Goal: Task Accomplishment & Management: Complete application form

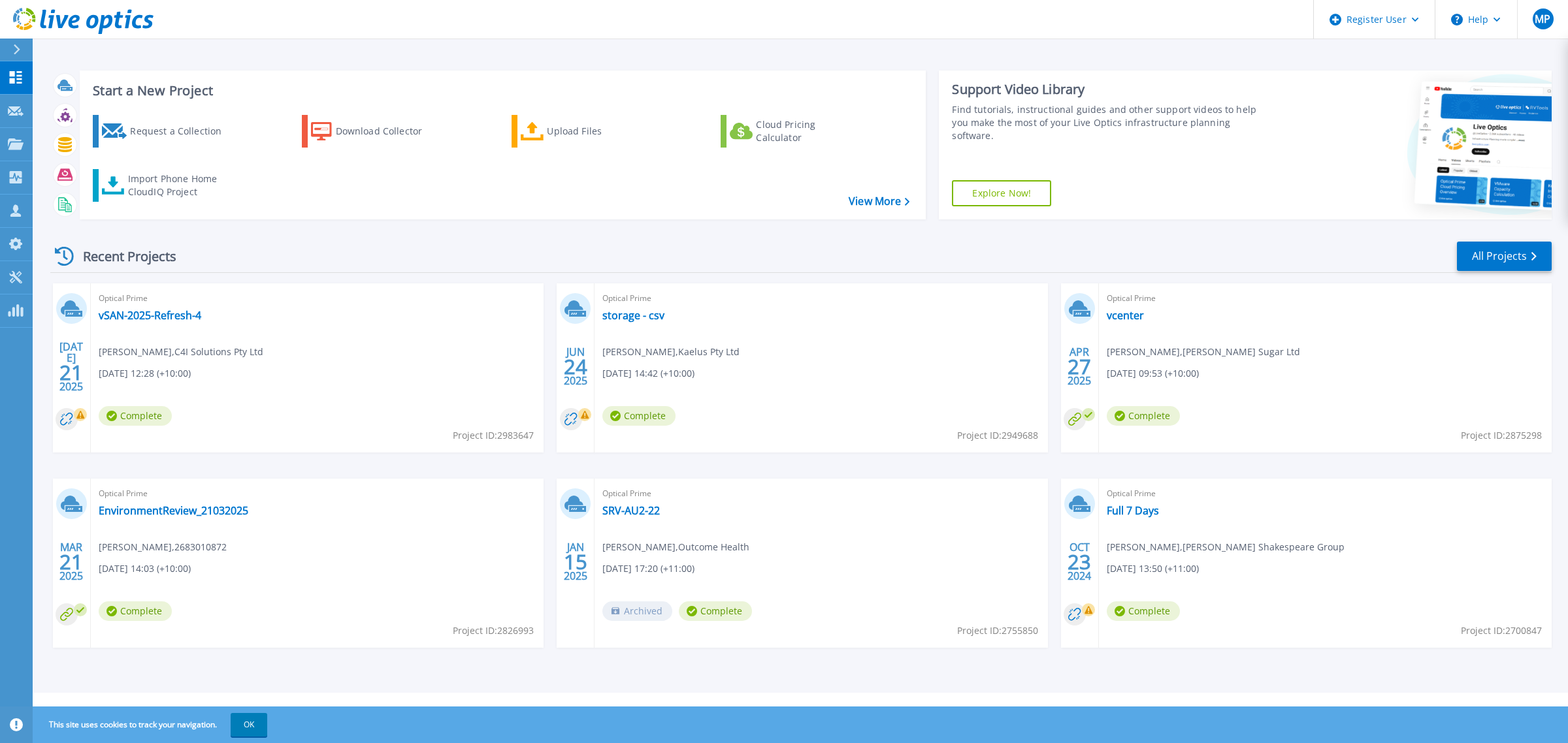
click at [1278, 238] on div "Recent Projects All Projects [DATE] Optical Prime vSAN-2025-Refresh-4 [PERSON_N…" at bounding box center [801, 457] width 1502 height 455
click at [57, 109] on p "Request Capture" at bounding box center [71, 111] width 74 height 34
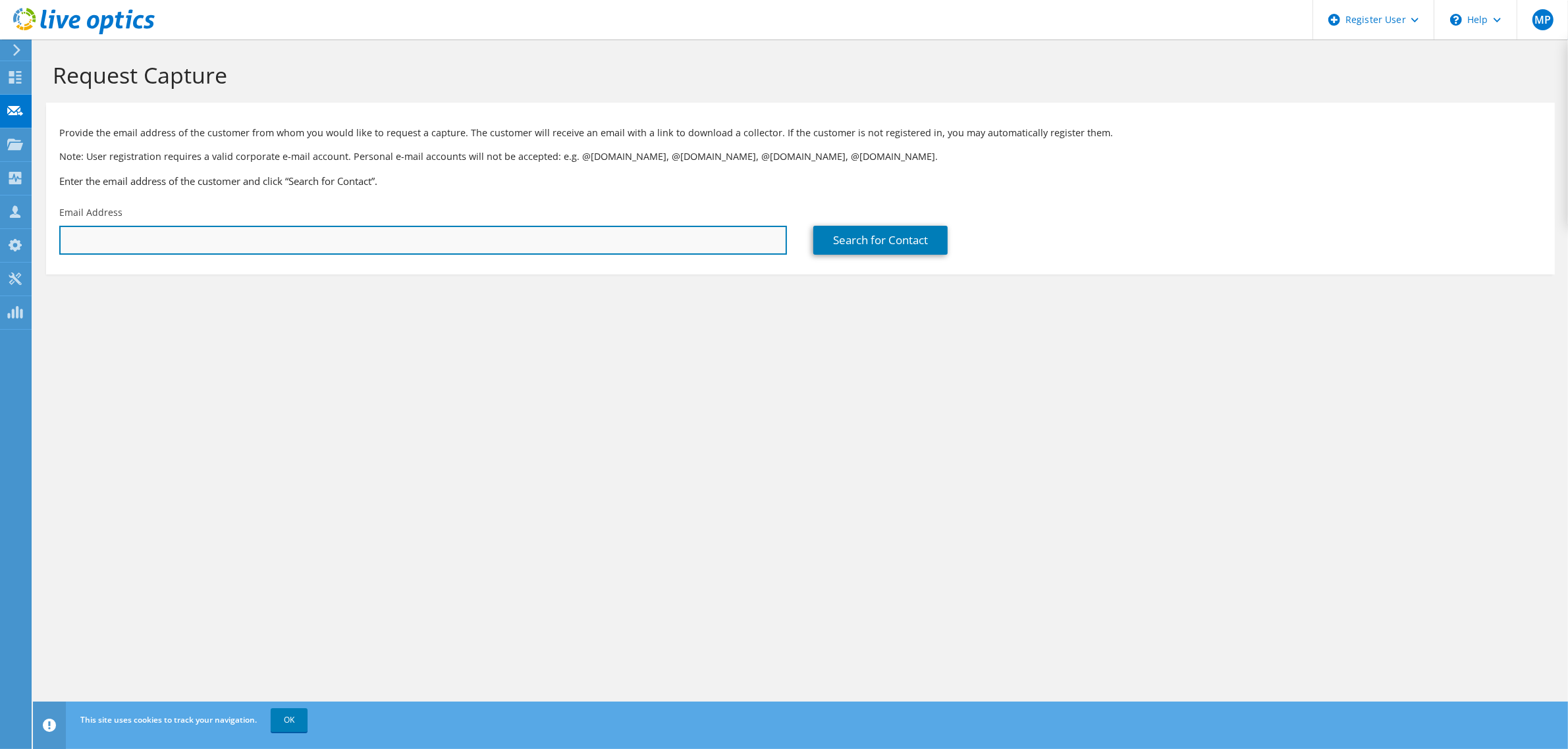
click at [162, 245] on input "text" at bounding box center [422, 240] width 727 height 29
paste input "joe.markus@apt1.com.au"
type input "joe.markus@apt1.com.au"
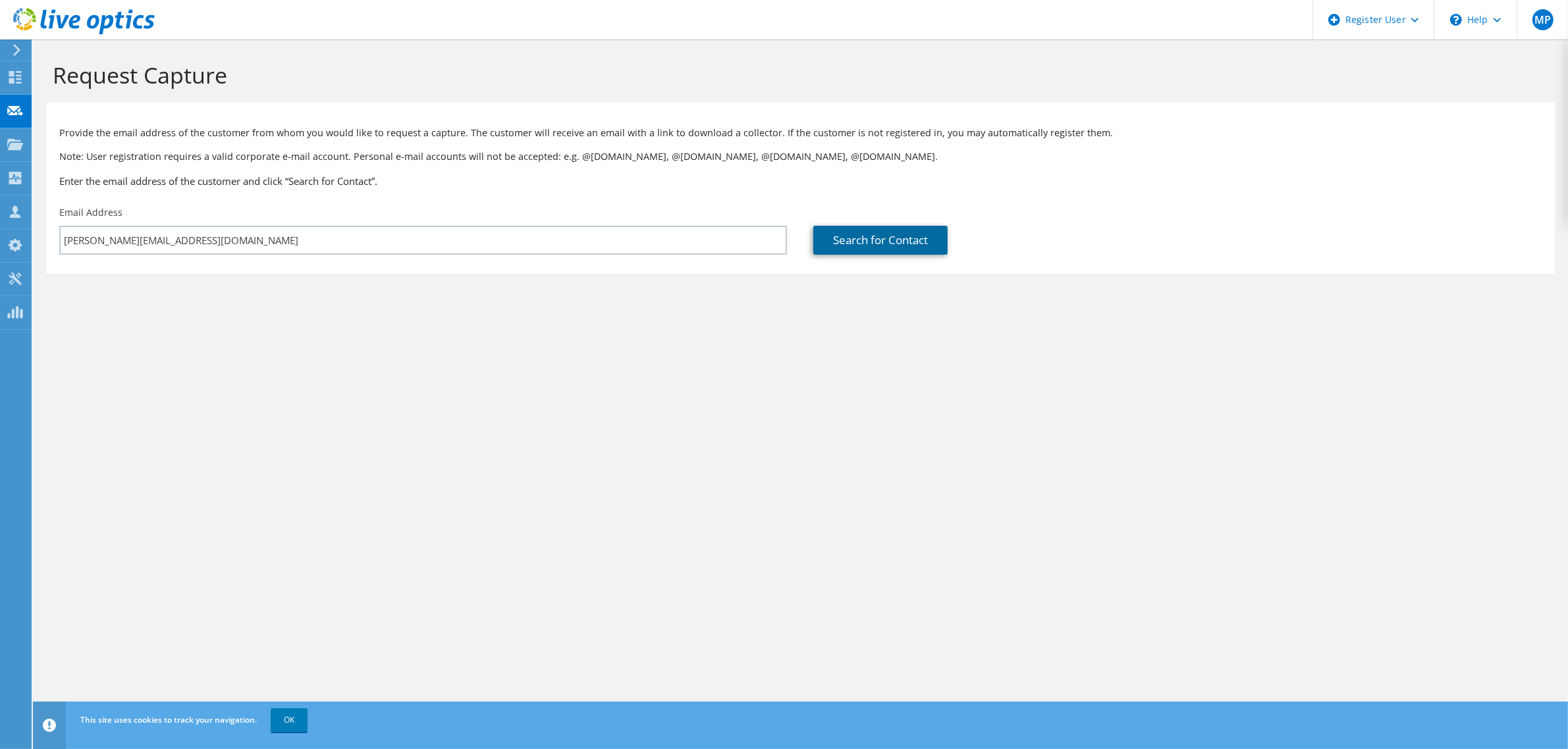
click at [893, 245] on link "Search for Contact" at bounding box center [880, 240] width 134 height 29
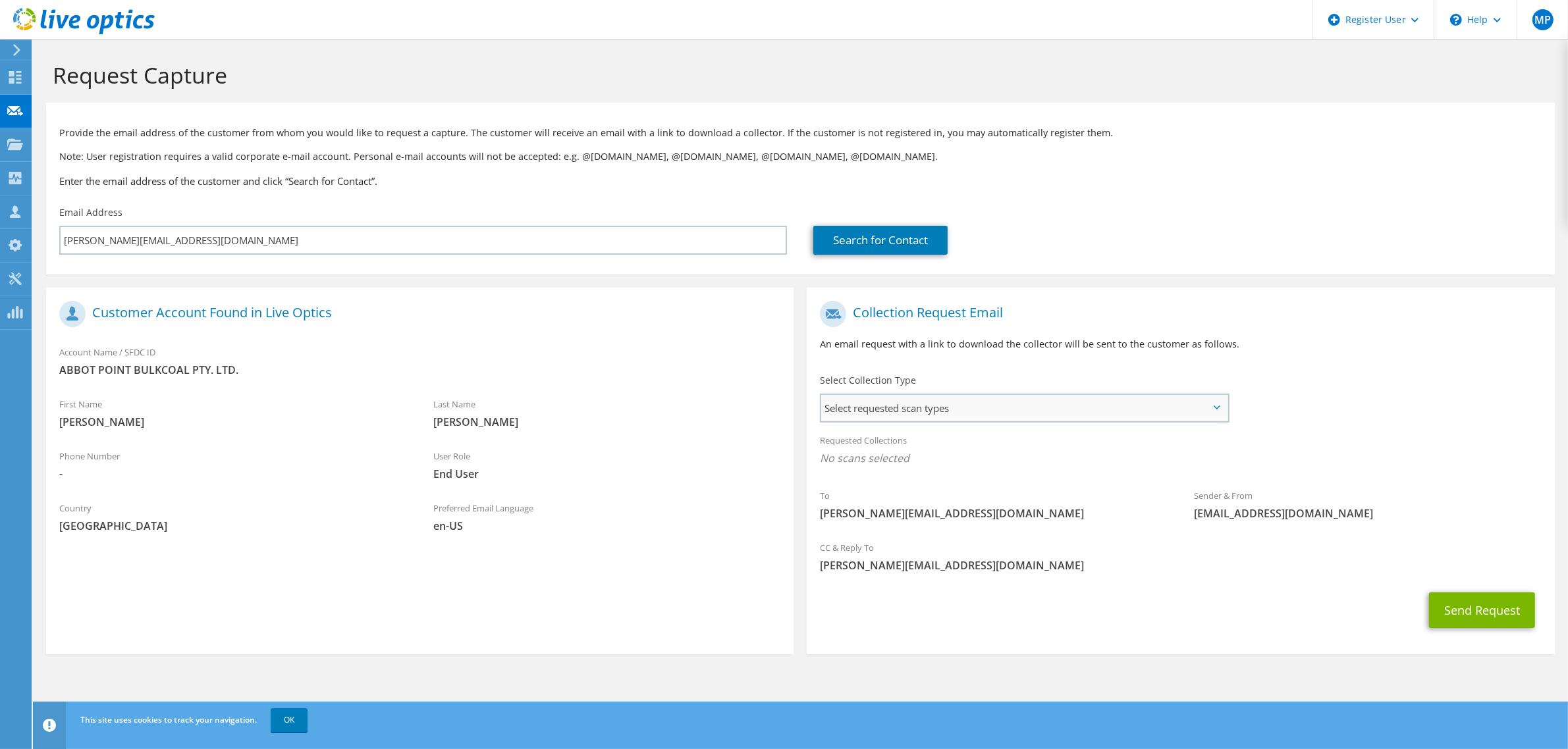
click at [939, 406] on span "Select requested scan types" at bounding box center [1023, 408] width 405 height 26
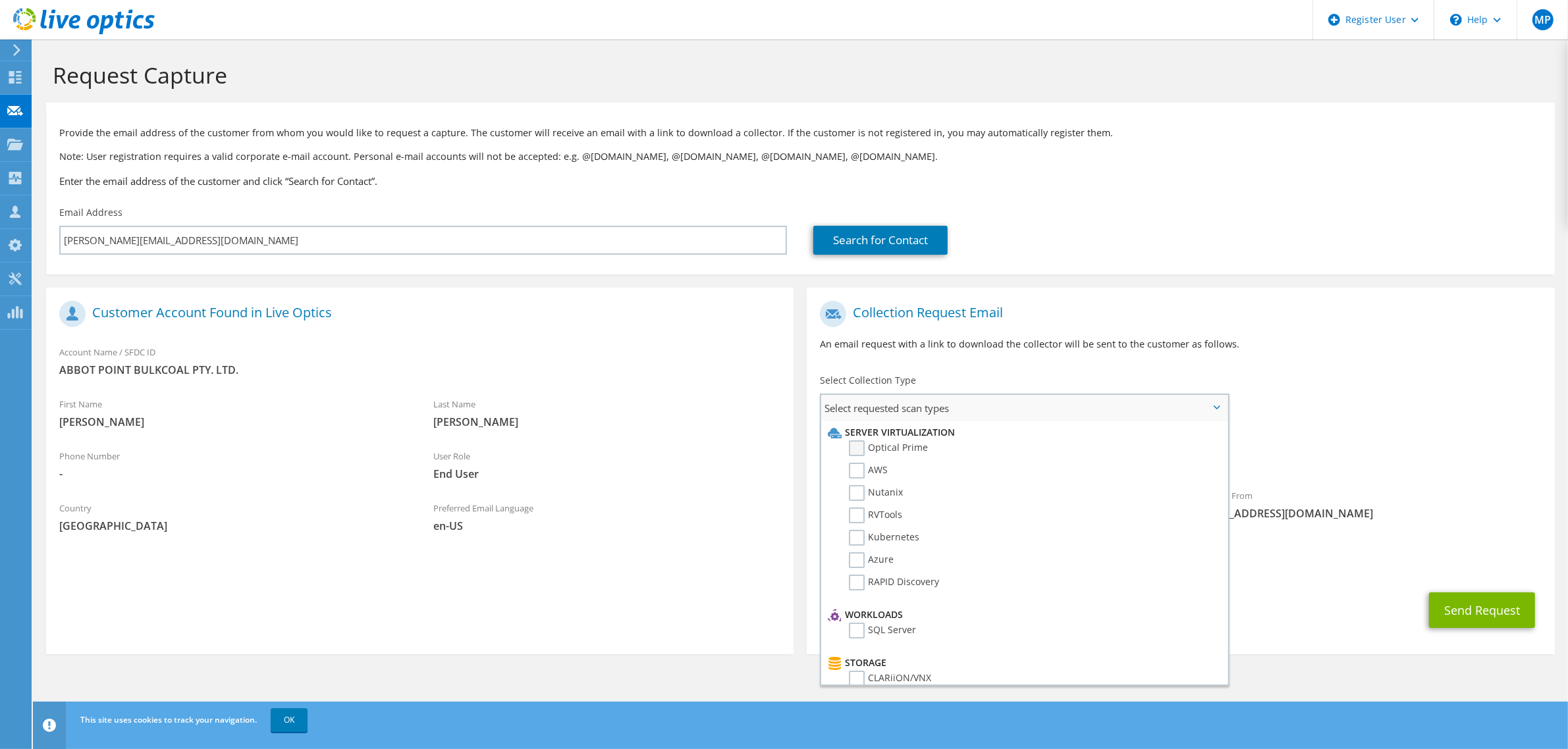
click at [864, 443] on label "Optical Prime" at bounding box center [888, 448] width 79 height 16
click at [0, 0] on input "Optical Prime" at bounding box center [0, 0] width 0 height 0
click at [1318, 327] on h1 "Collection Request Email" at bounding box center [1177, 313] width 714 height 26
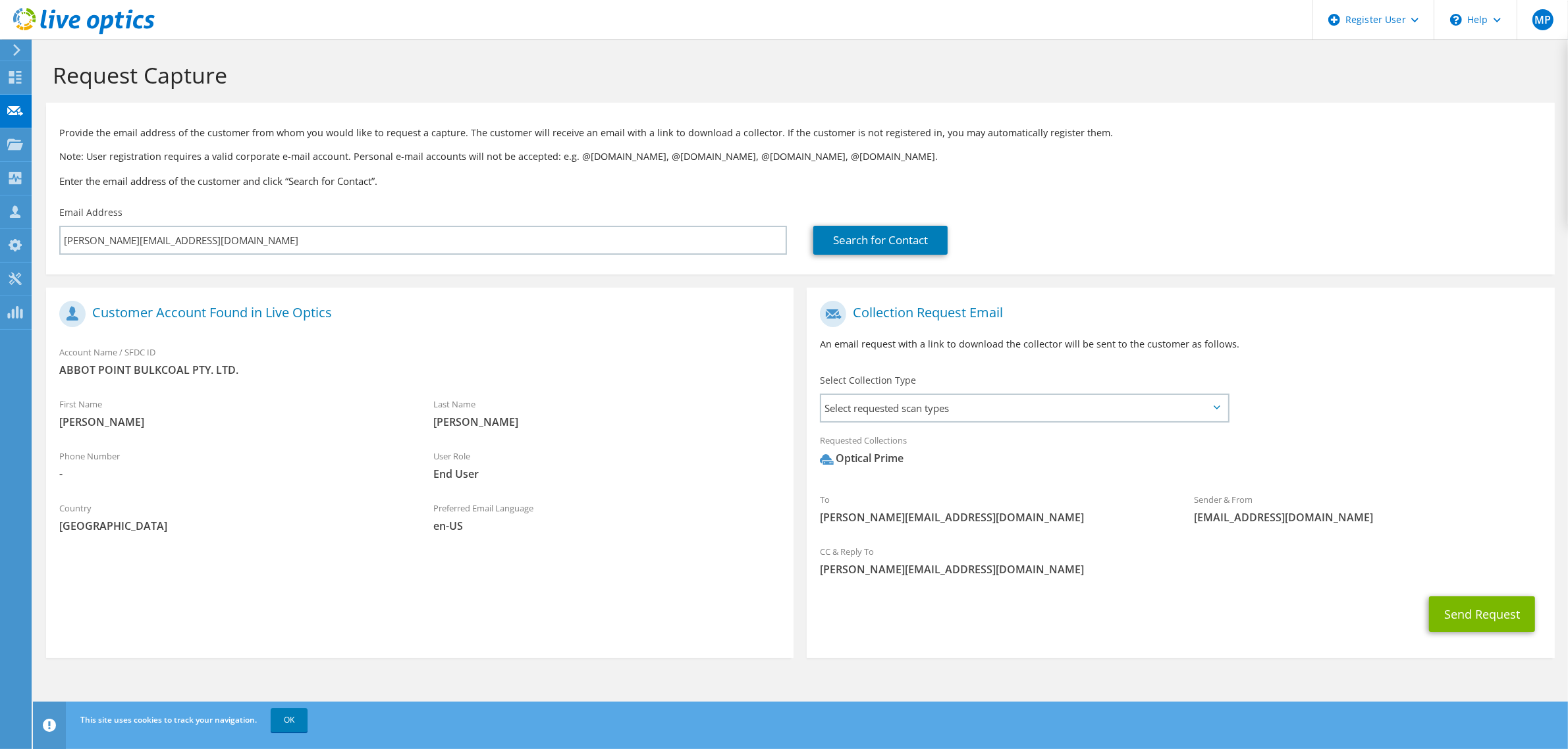
click at [1416, 324] on h1 "Collection Request Email" at bounding box center [1177, 313] width 714 height 26
click at [1456, 609] on button "Send Request" at bounding box center [1482, 614] width 106 height 35
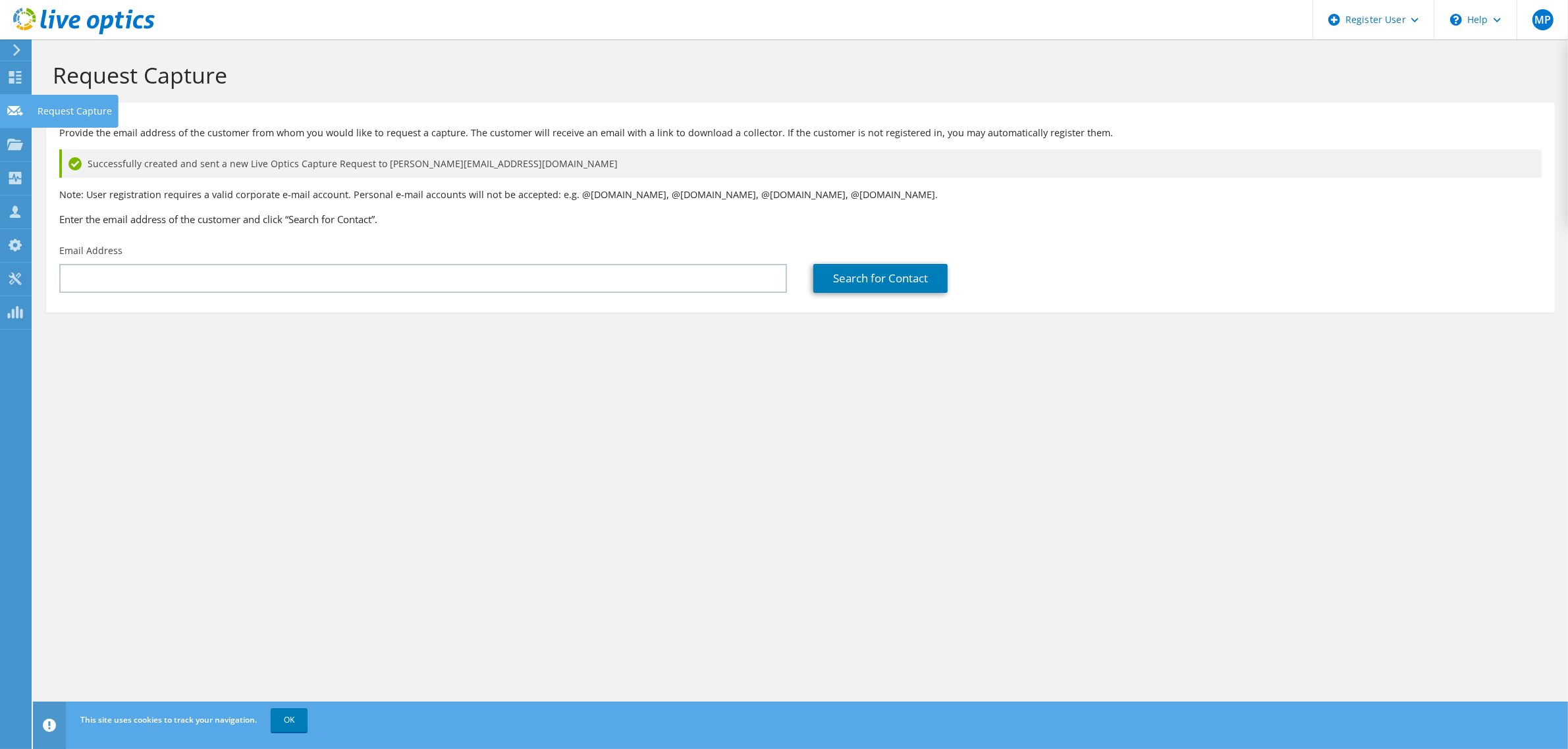
click at [43, 104] on div "Request Capture" at bounding box center [75, 111] width 88 height 33
click at [19, 81] on use at bounding box center [15, 77] width 13 height 13
